Goal: Task Accomplishment & Management: Manage account settings

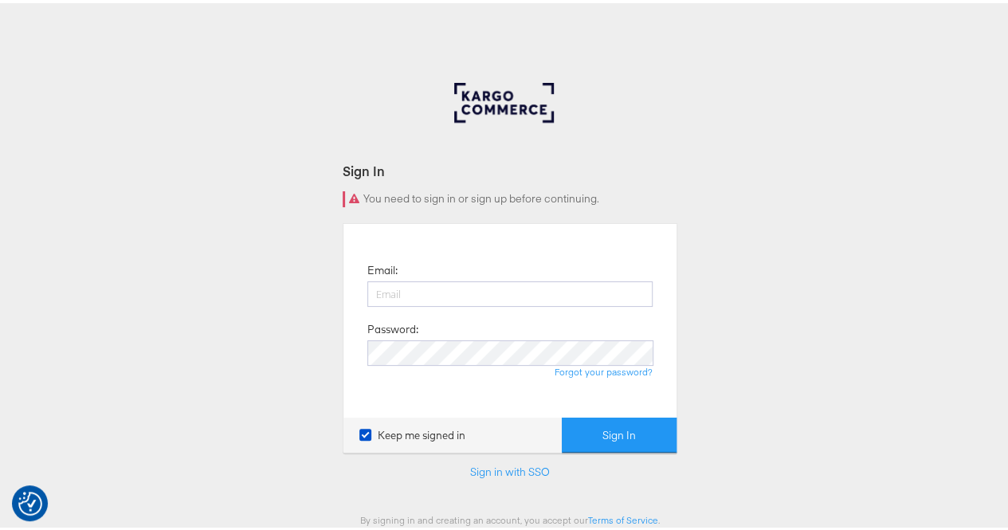
type input "[PERSON_NAME][EMAIL_ADDRESS][PERSON_NAME][DOMAIN_NAME]"
click at [740, 350] on div "Sign In You need to sign in or sign up before continuing. Email: [PERSON_NAME][…" at bounding box center [510, 478] width 1020 height 797
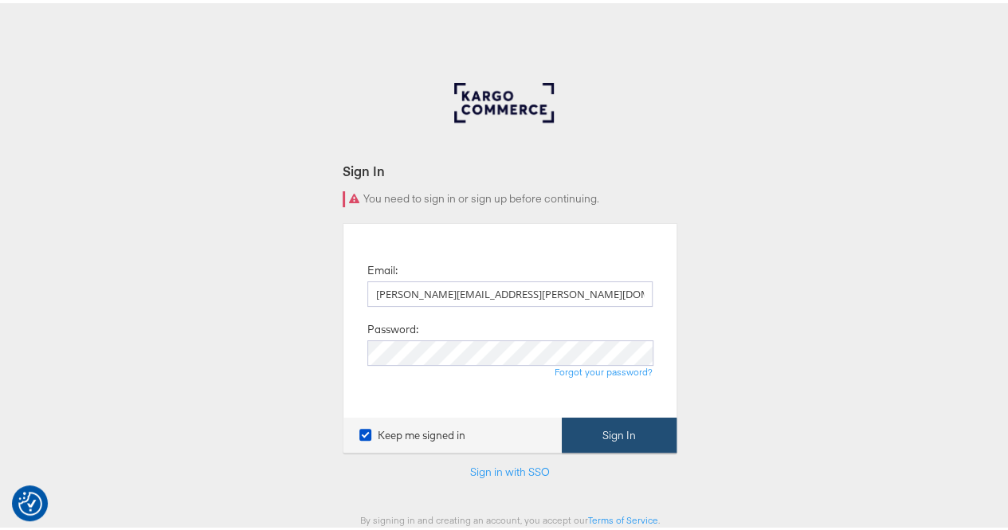
click at [597, 437] on button "Sign In" at bounding box center [619, 432] width 115 height 36
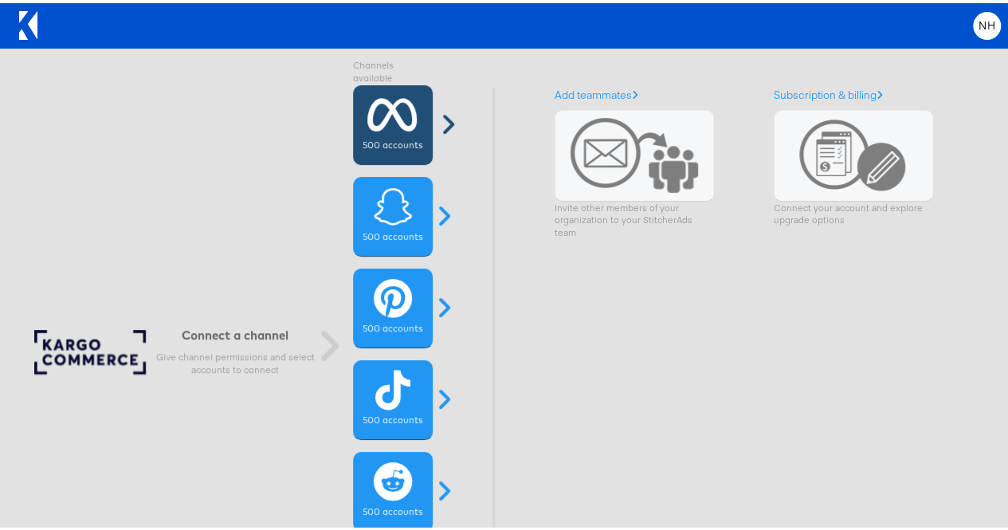
click at [391, 120] on icon at bounding box center [392, 112] width 50 height 40
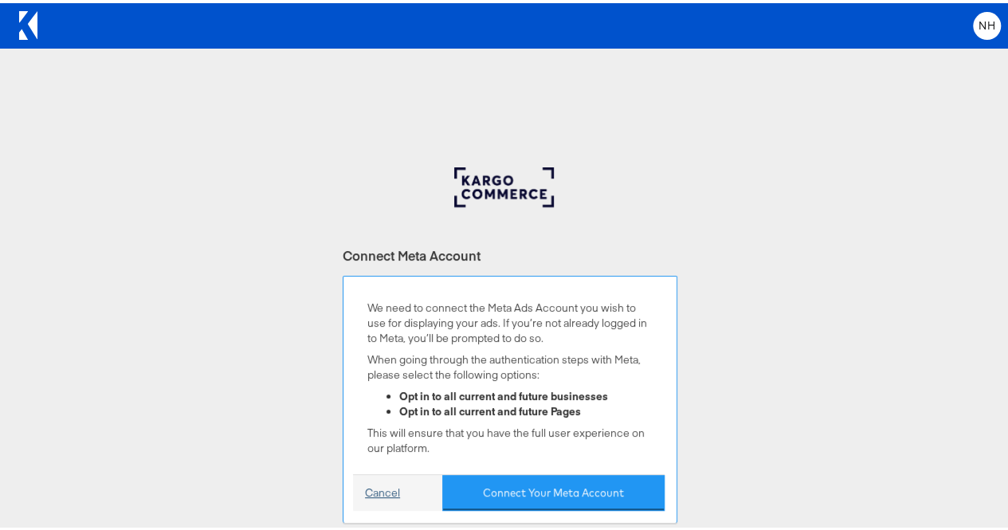
click at [392, 490] on link "Cancel" at bounding box center [382, 489] width 35 height 15
